Goal: Task Accomplishment & Management: Manage account settings

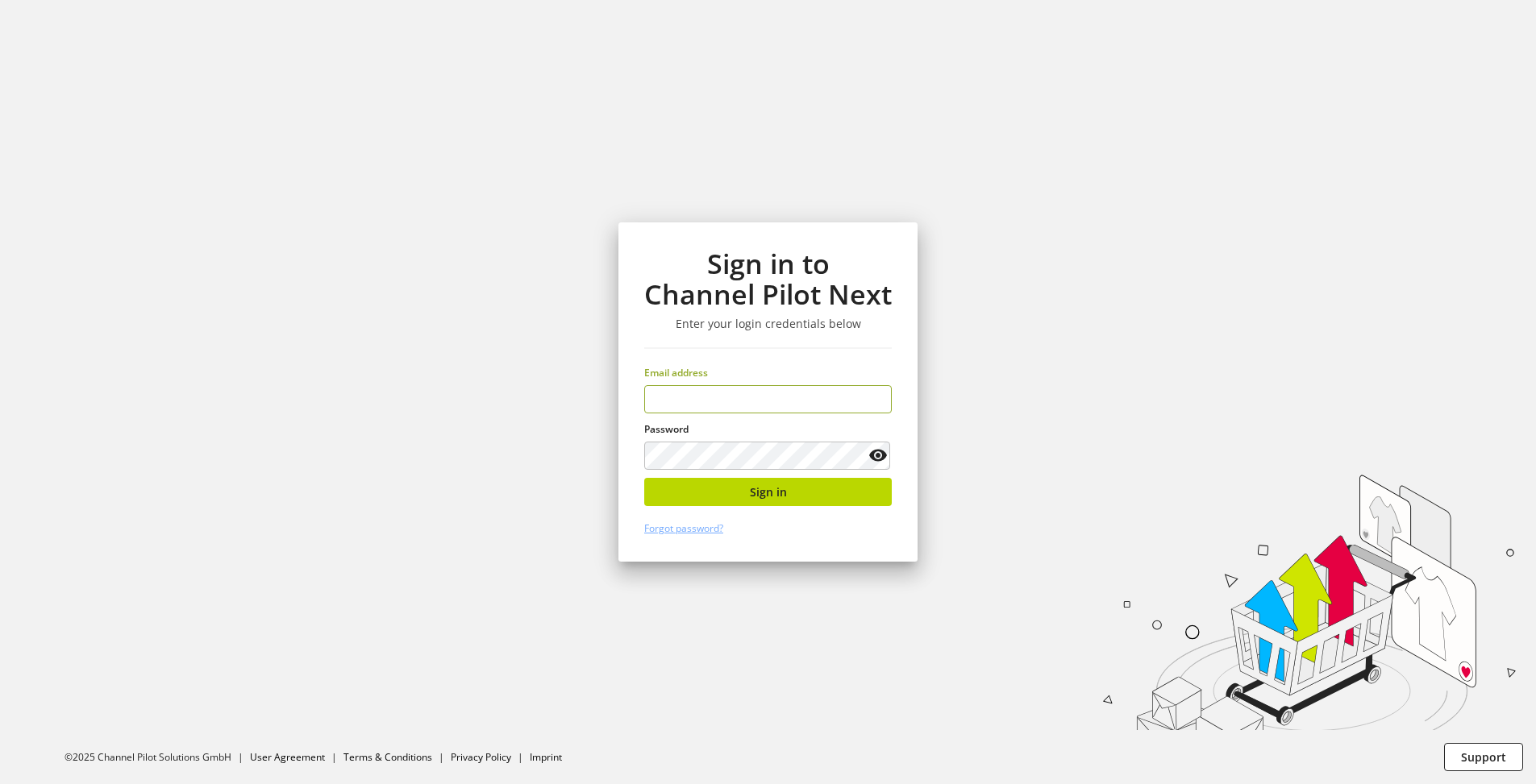
click at [736, 403] on input "email" at bounding box center [768, 399] width 247 height 29
type input "**********"
click at [769, 498] on span "Sign in" at bounding box center [768, 492] width 37 height 17
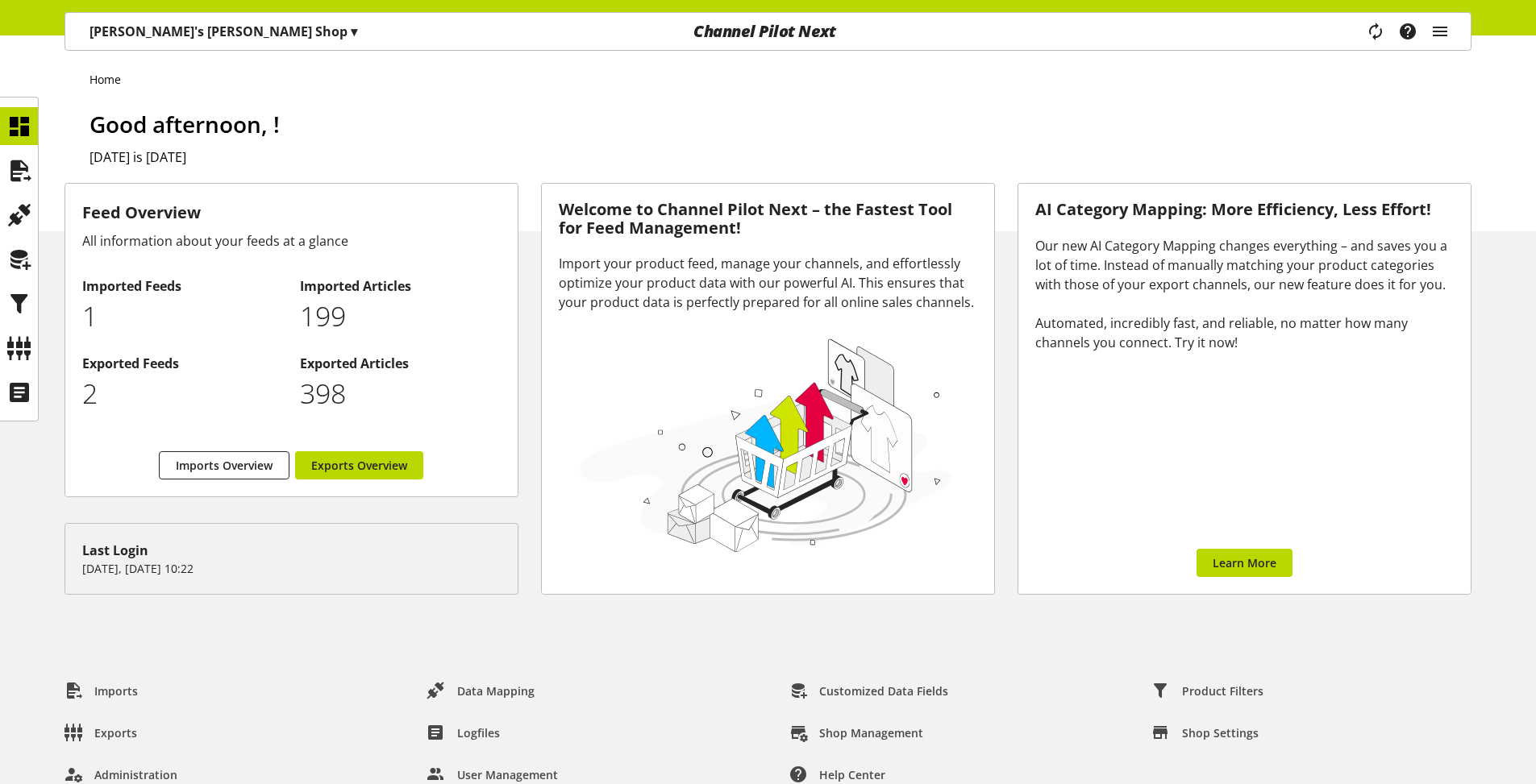
click at [164, 29] on p "[PERSON_NAME]'s [PERSON_NAME] Shop ▾" at bounding box center [222, 31] width 267 height 19
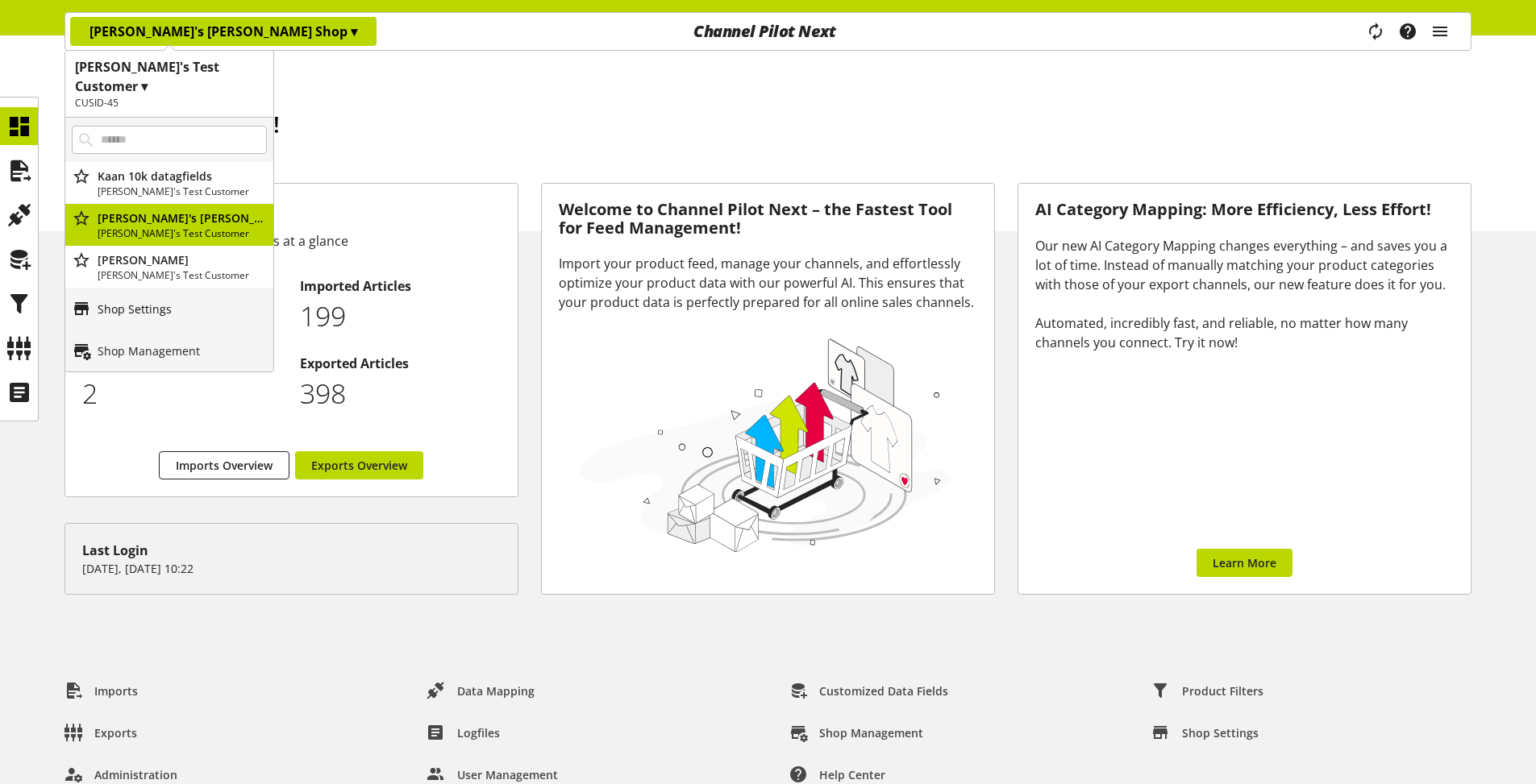
click at [135, 300] on p "Shop Settings" at bounding box center [135, 309] width 74 height 17
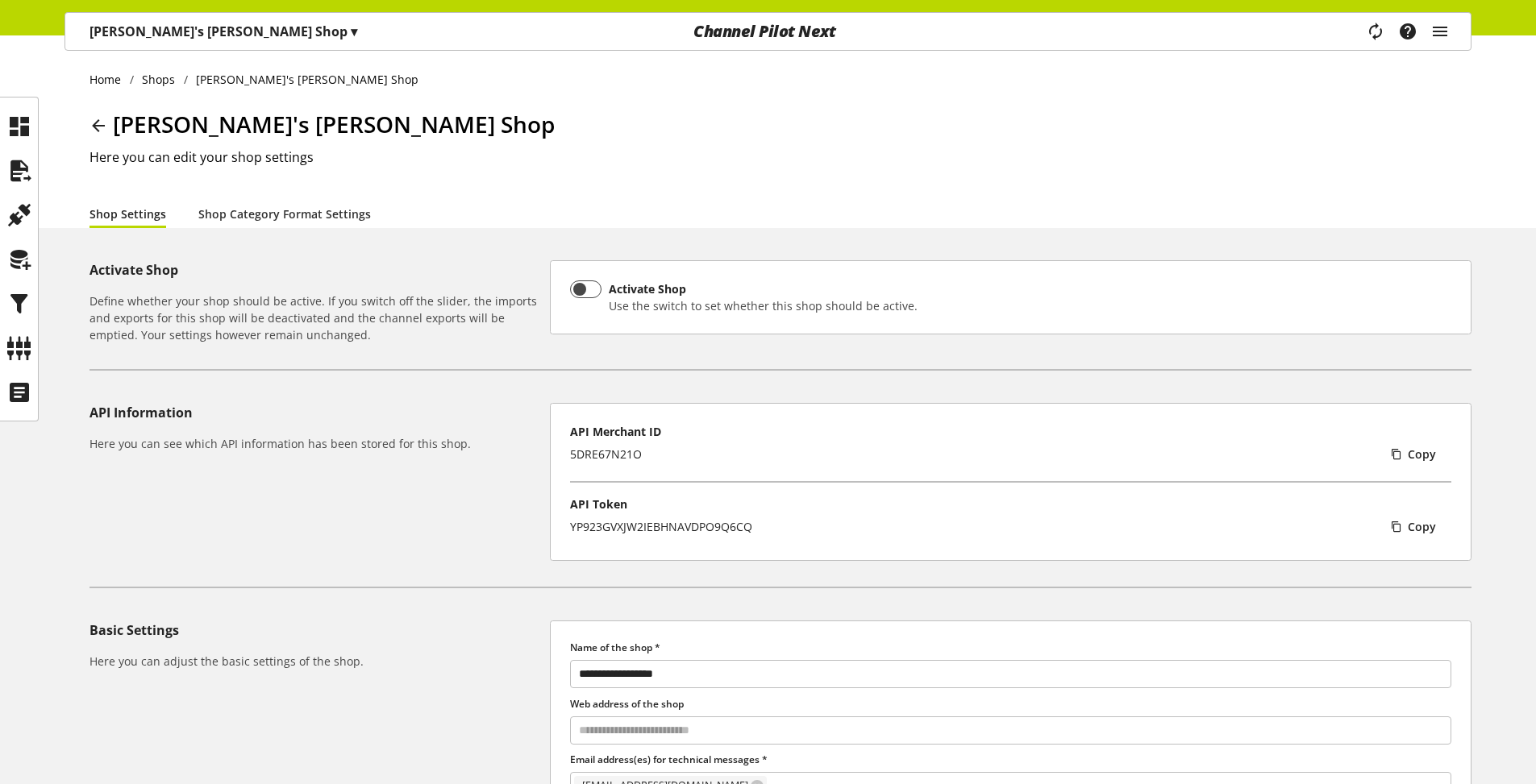
click at [710, 528] on div "YP923GVXJW2IEBHNAVDPO9Q6CQ" at bounding box center [661, 527] width 183 height 17
click at [709, 528] on div "YP923GVXJW2IEBHNAVDPO9Q6CQ" at bounding box center [661, 527] width 183 height 17
